Goal: Transaction & Acquisition: Purchase product/service

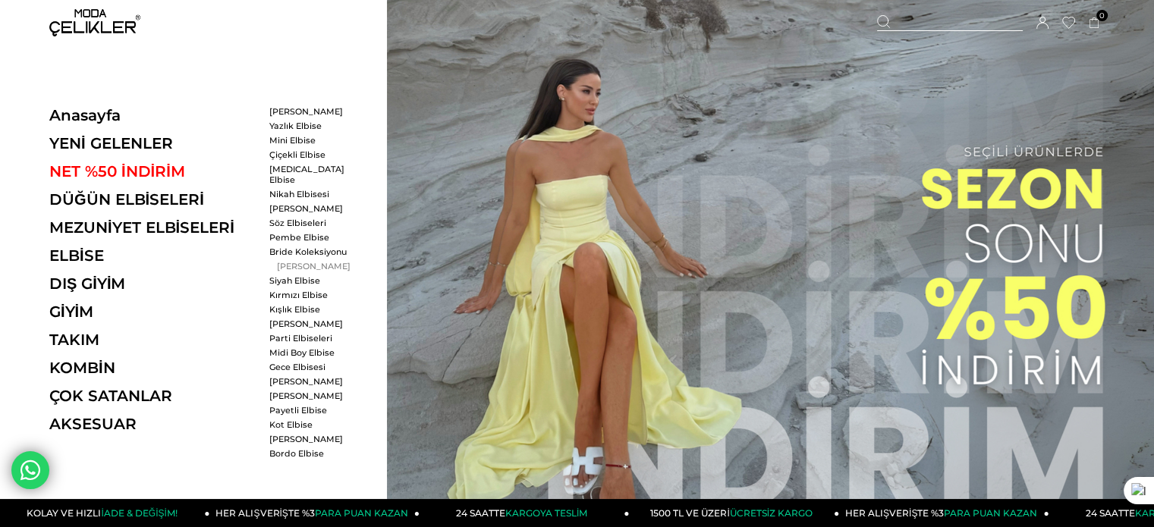
click at [288, 261] on link "[PERSON_NAME]" at bounding box center [312, 266] width 87 height 11
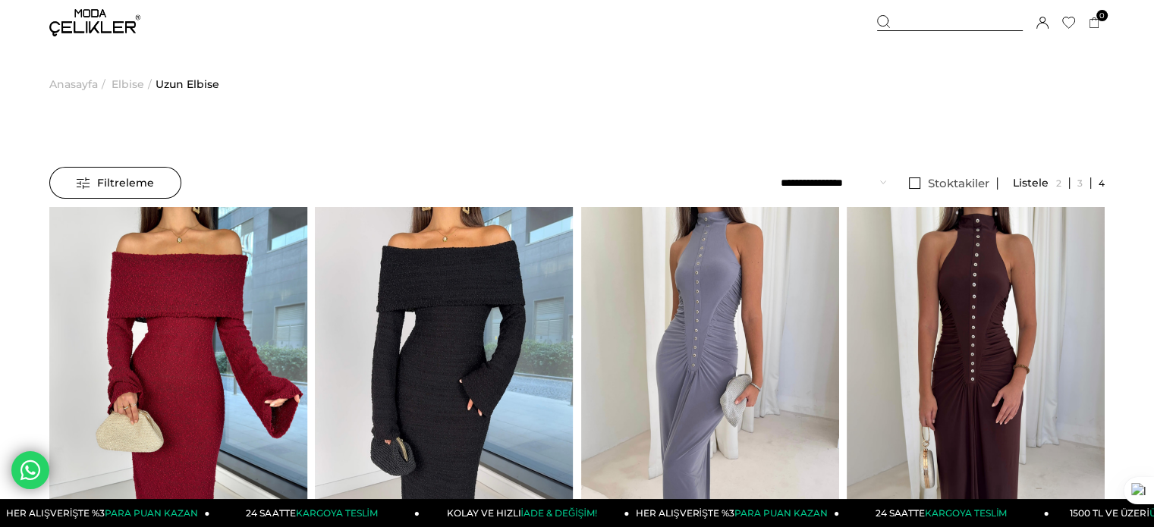
click at [1047, 22] on icon at bounding box center [1043, 23] width 12 height 12
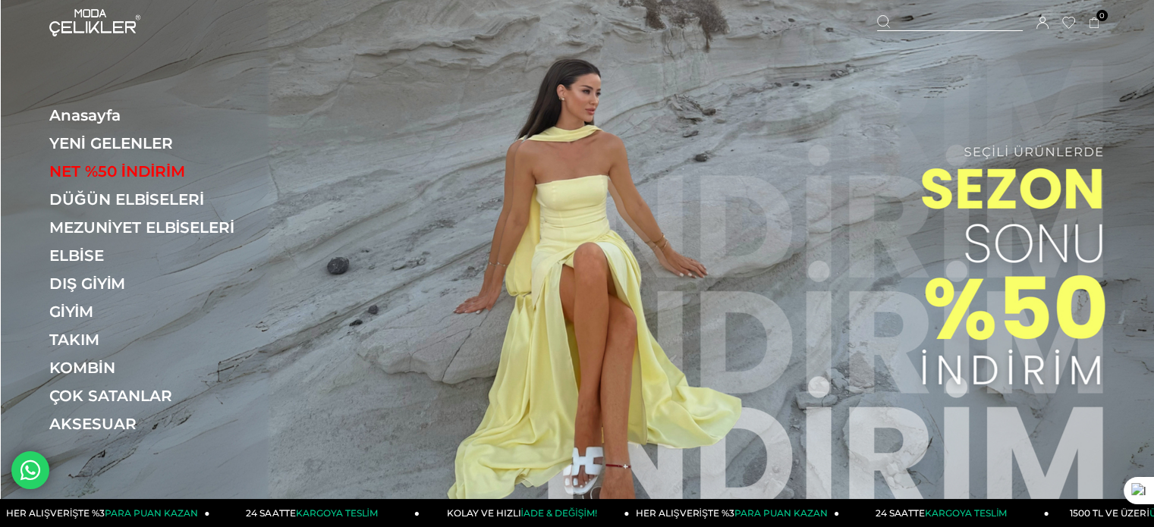
click at [1072, 25] on icon at bounding box center [1068, 22] width 12 height 11
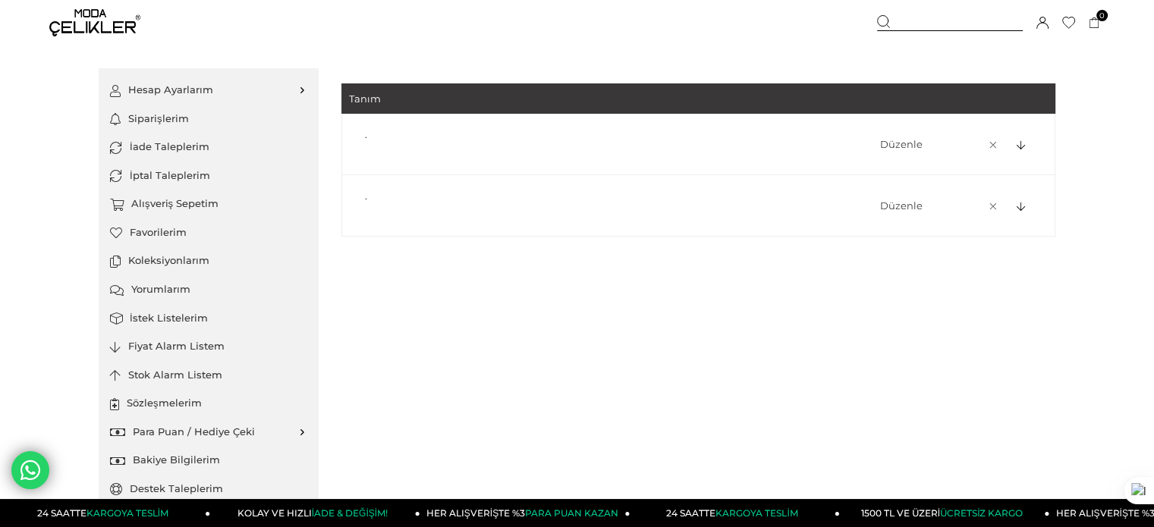
click at [1012, 145] on div at bounding box center [1022, 145] width 27 height 11
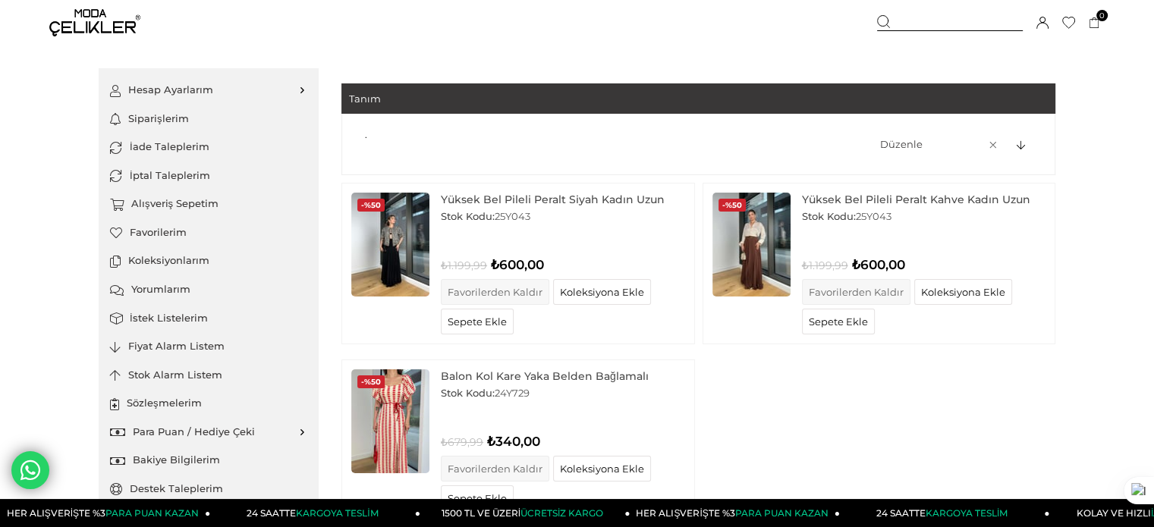
click at [89, 22] on img at bounding box center [94, 22] width 91 height 27
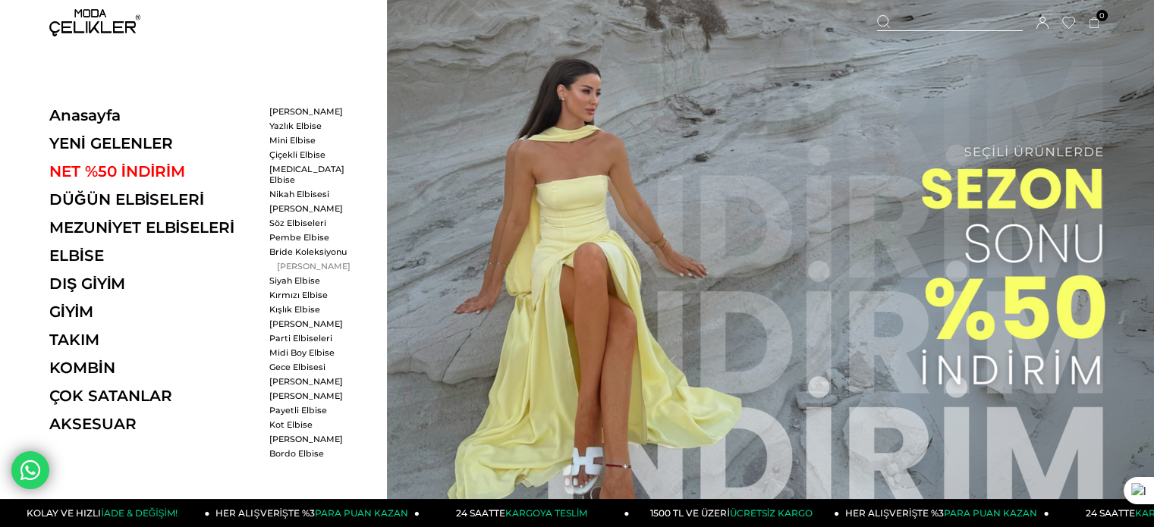
click at [313, 261] on link "[PERSON_NAME]" at bounding box center [312, 266] width 87 height 11
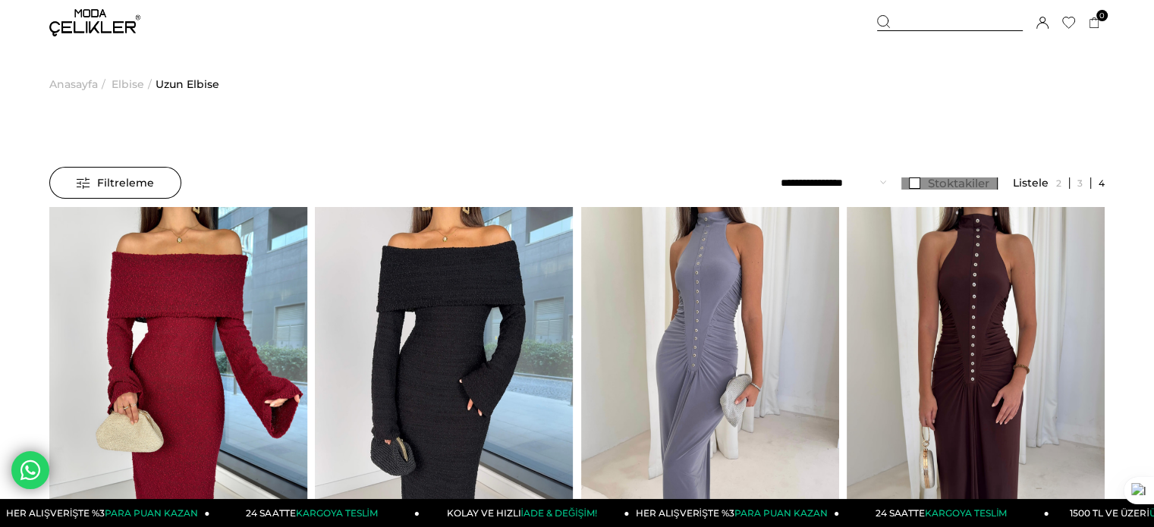
click at [961, 179] on span "Stoktakiler" at bounding box center [958, 183] width 61 height 14
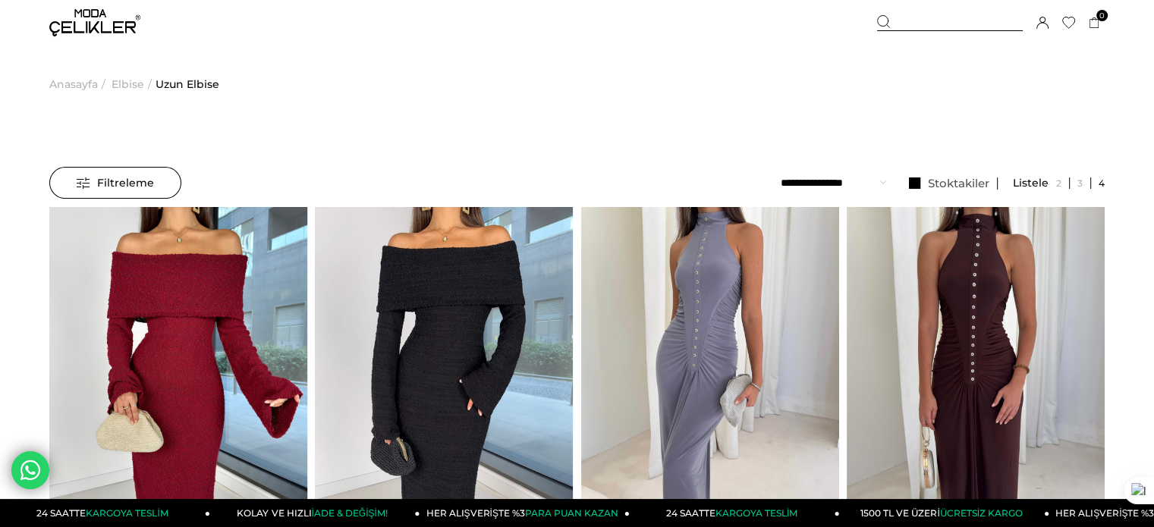
click at [860, 184] on select "**********" at bounding box center [833, 183] width 105 height 32
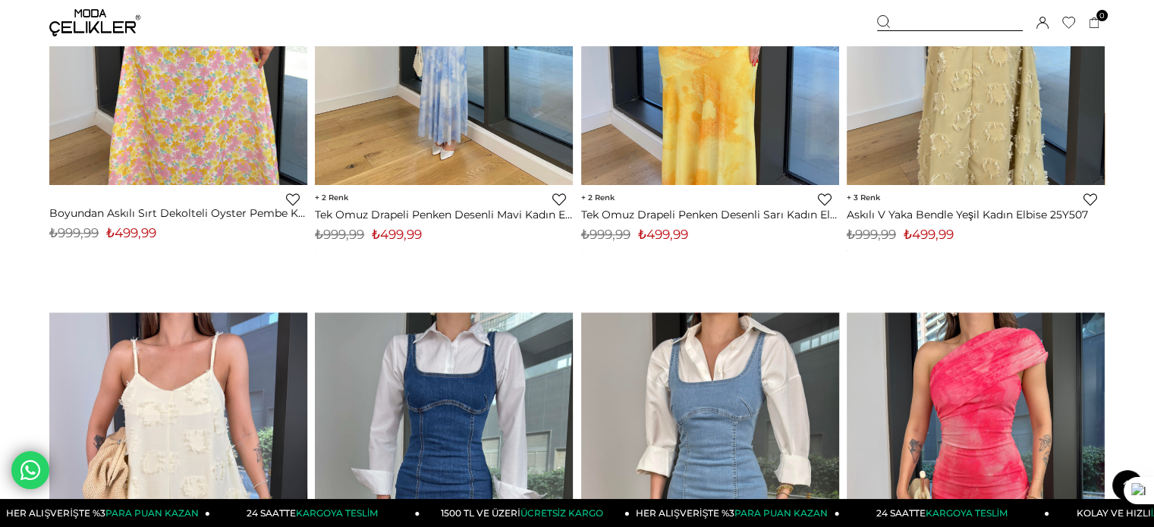
scroll to position [7316, 0]
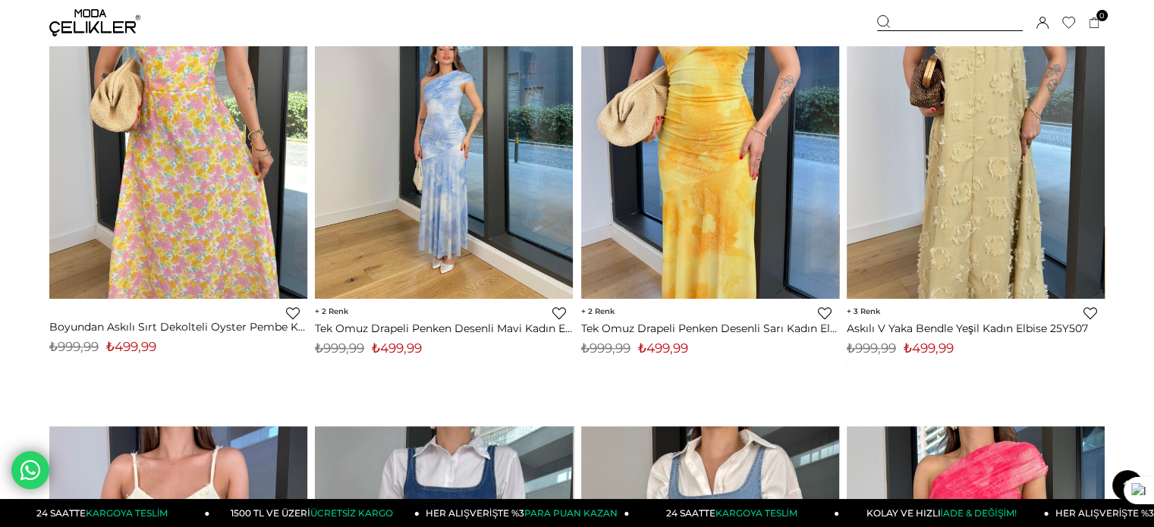
click at [1090, 309] on link "Favorilere Ekle" at bounding box center [1091, 314] width 14 height 14
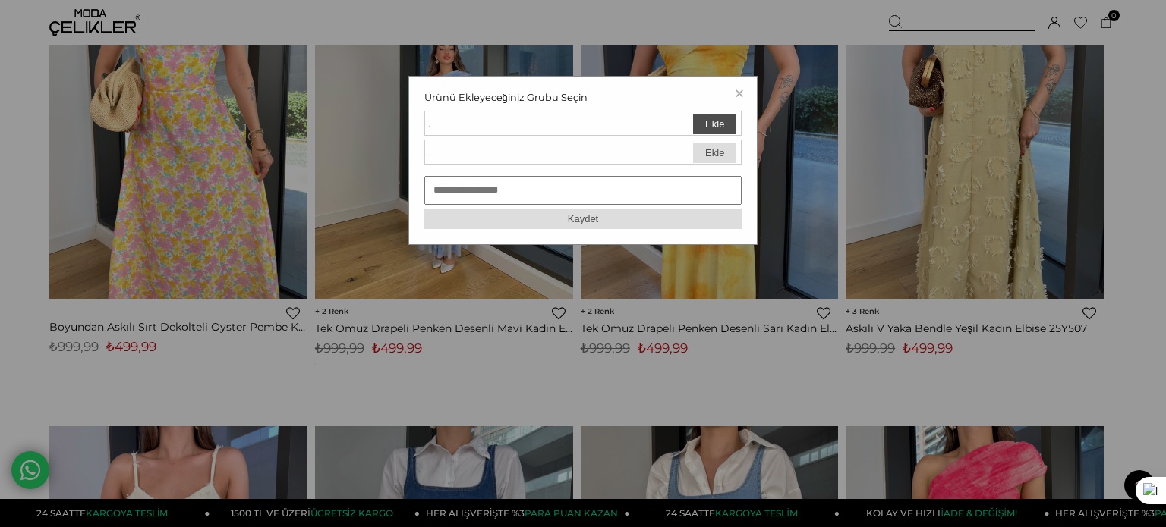
click at [714, 125] on button "Ekle" at bounding box center [714, 124] width 43 height 20
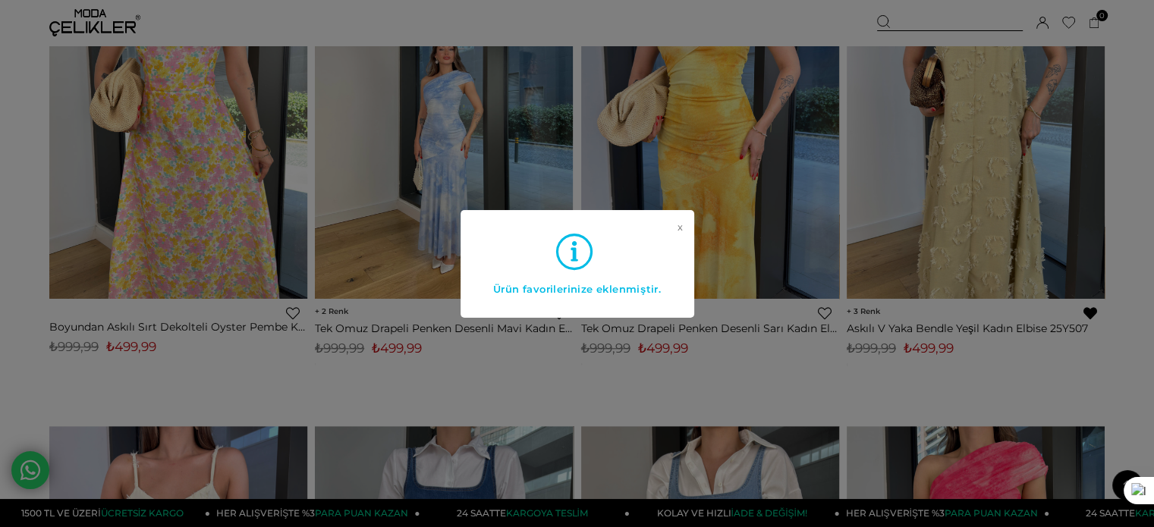
click at [681, 225] on link "x" at bounding box center [680, 252] width 5 height 61
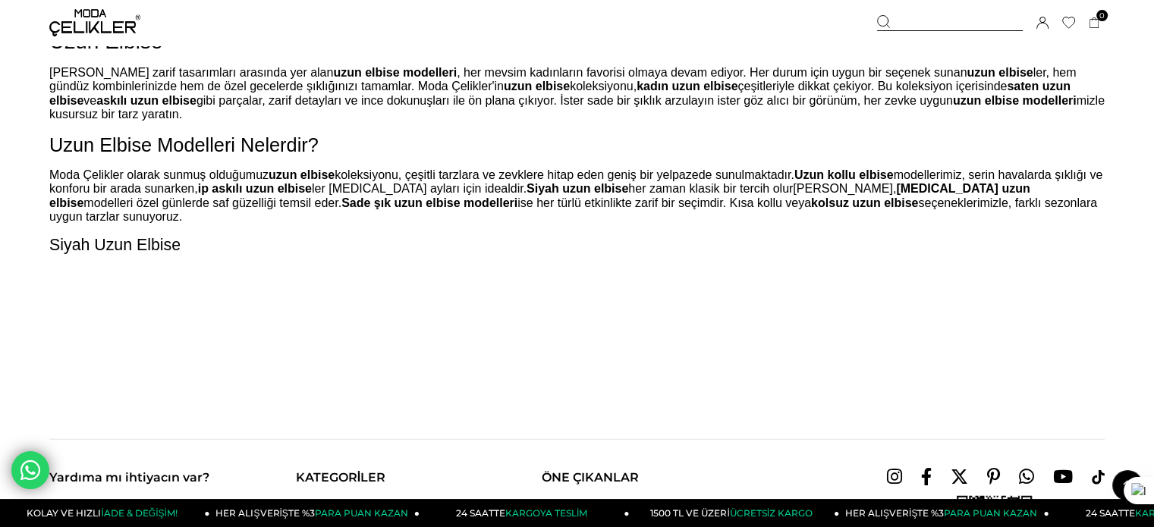
scroll to position [9653, 0]
click at [109, 24] on img at bounding box center [94, 22] width 91 height 27
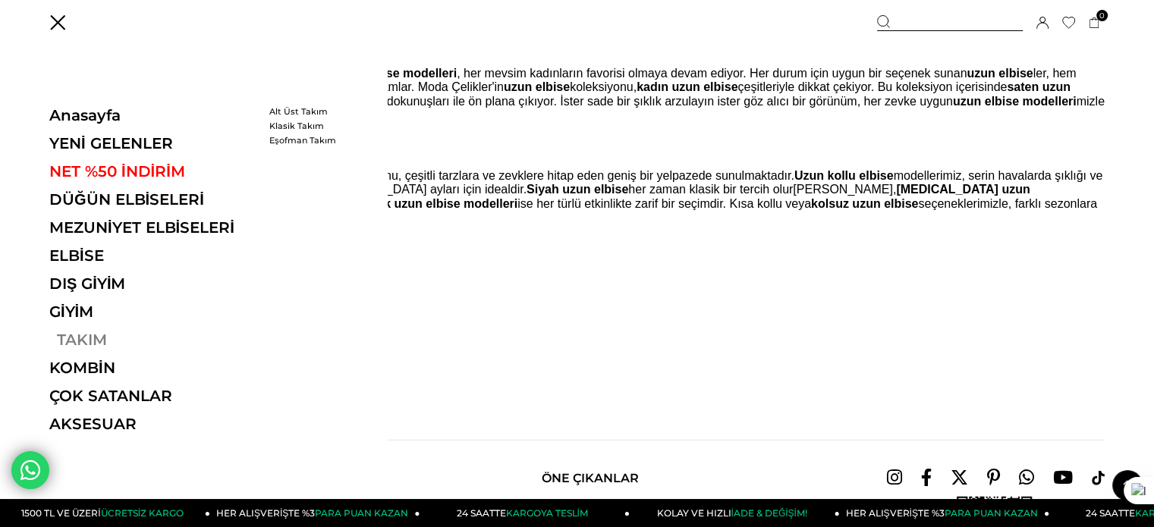
click at [85, 342] on link "TAKIM" at bounding box center [153, 340] width 209 height 18
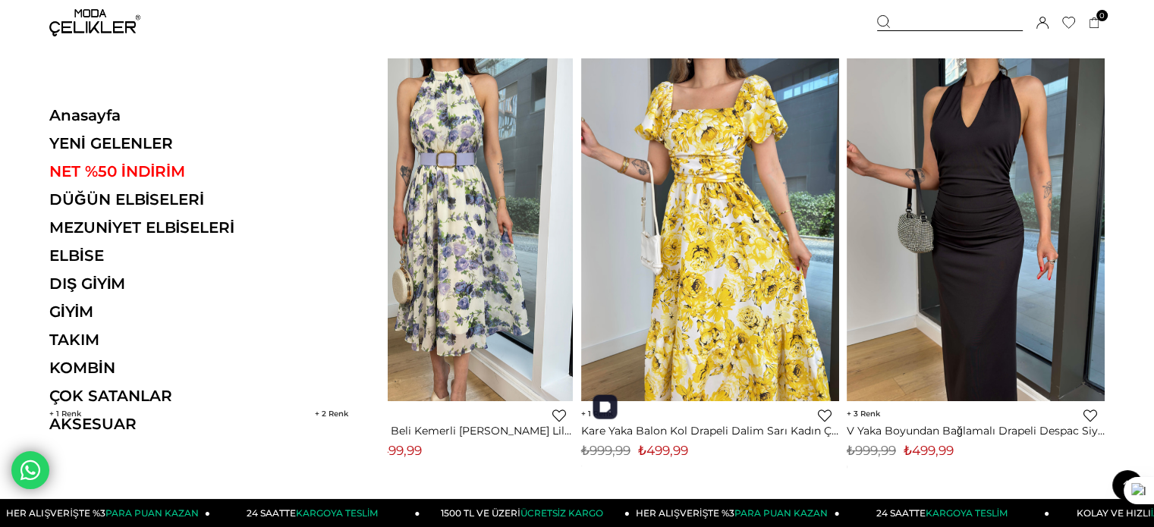
scroll to position [6193, 0]
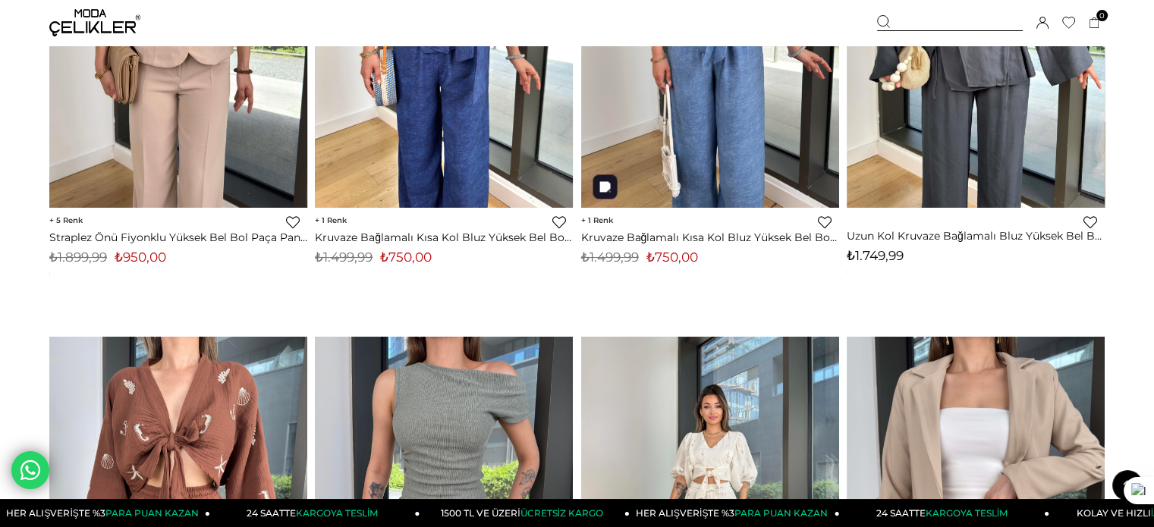
scroll to position [6314, 0]
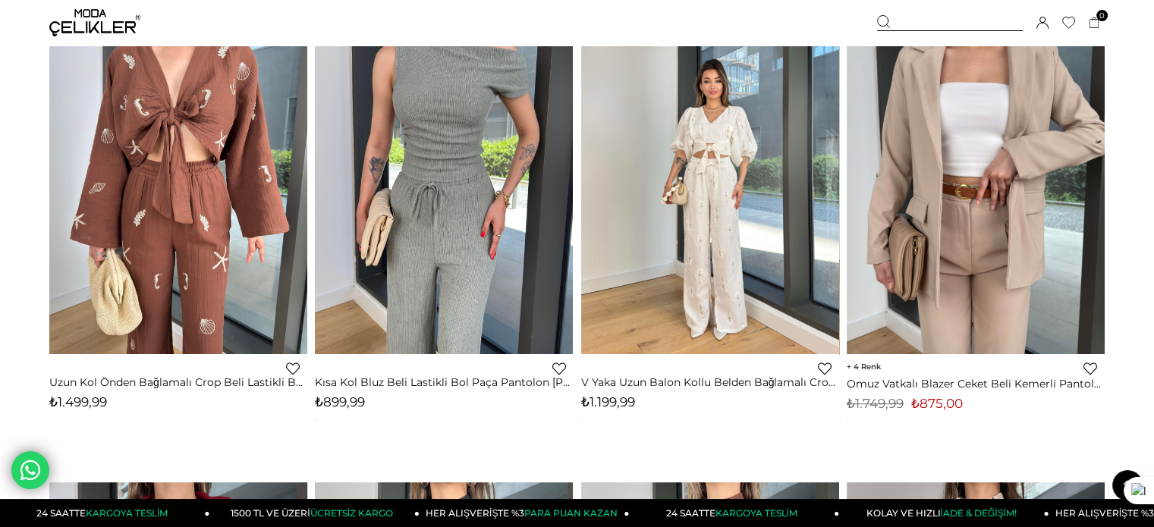
click at [825, 367] on link "Favorilere Ekle" at bounding box center [825, 369] width 14 height 14
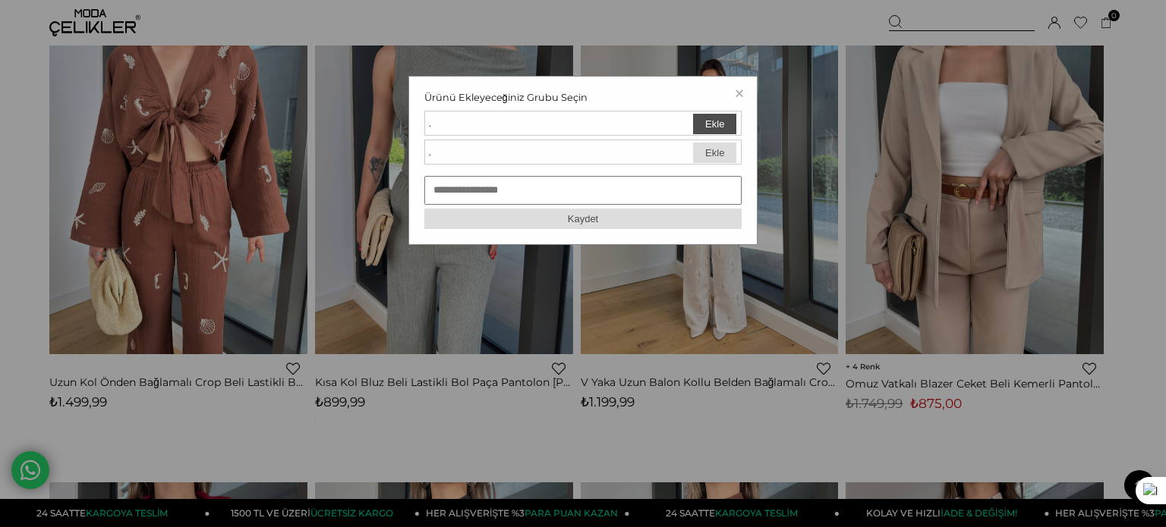
click at [710, 125] on button "Ekle" at bounding box center [714, 124] width 43 height 20
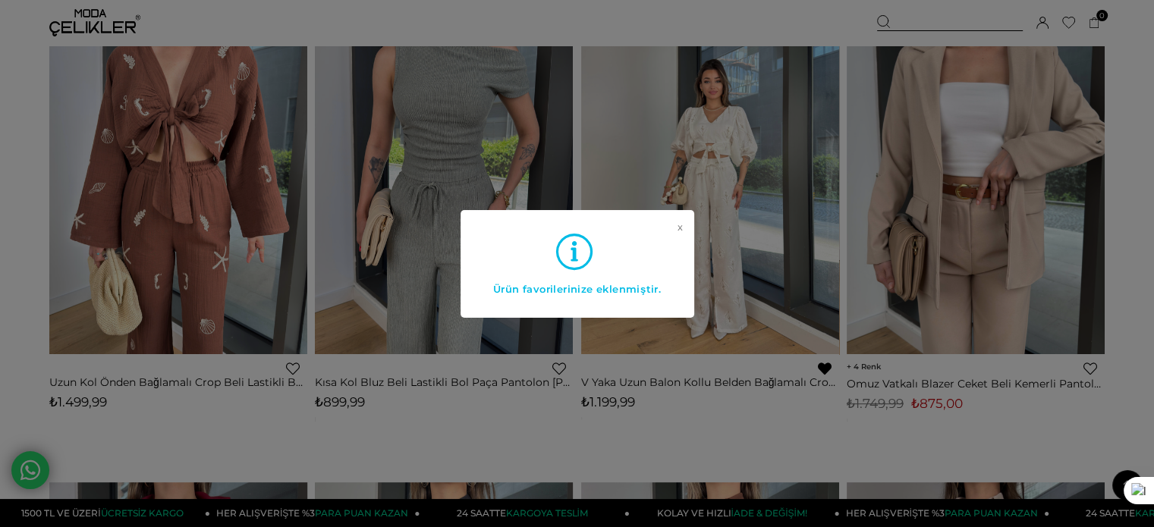
click at [678, 229] on link "x" at bounding box center [680, 252] width 5 height 61
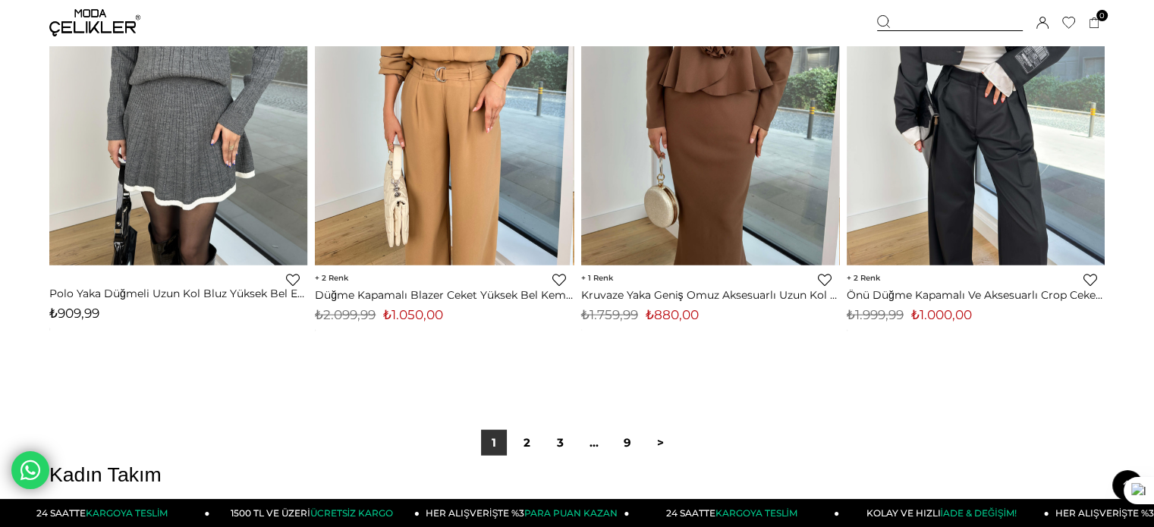
scroll to position [9289, 0]
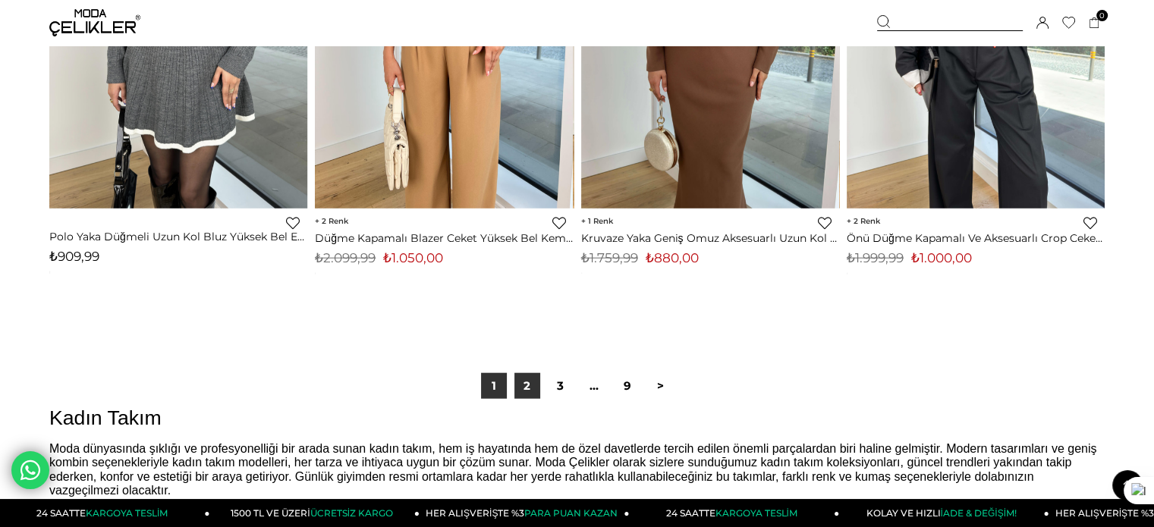
click at [517, 393] on link "2" at bounding box center [528, 386] width 26 height 26
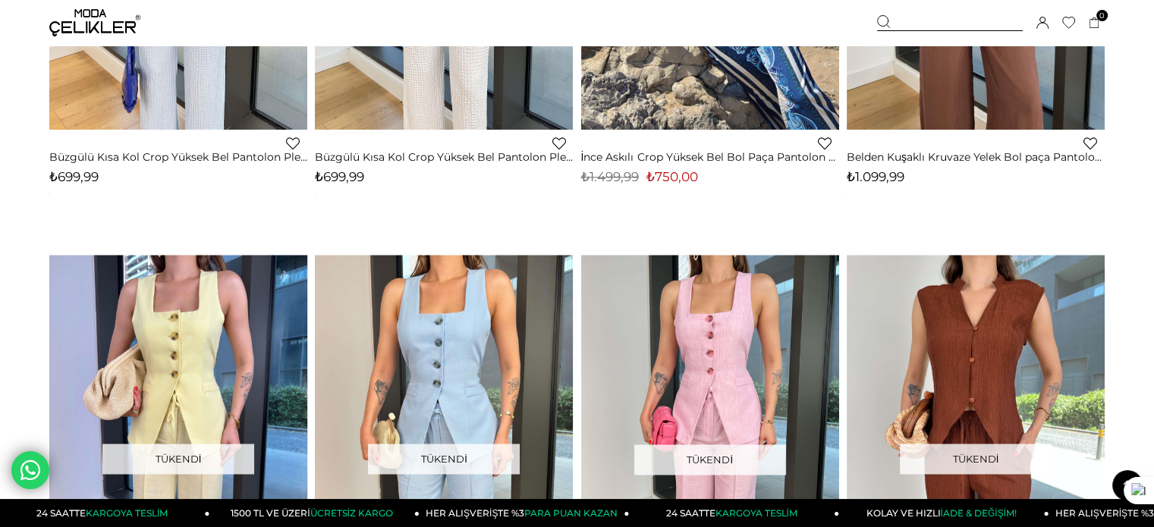
scroll to position [2671, 0]
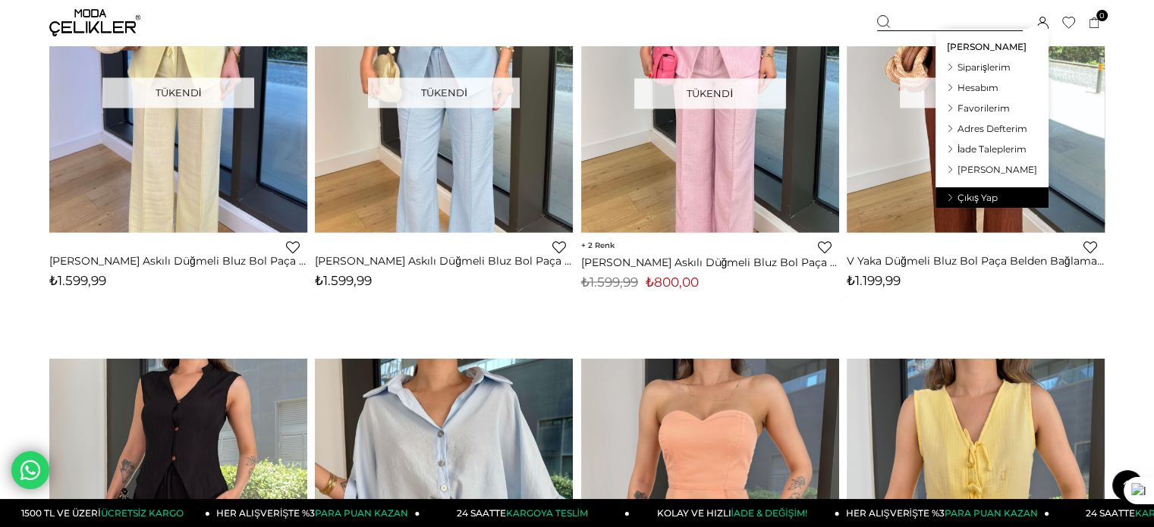
click at [998, 200] on span "Çıkış Yap" at bounding box center [978, 197] width 40 height 11
